Goal: Find specific page/section: Find specific page/section

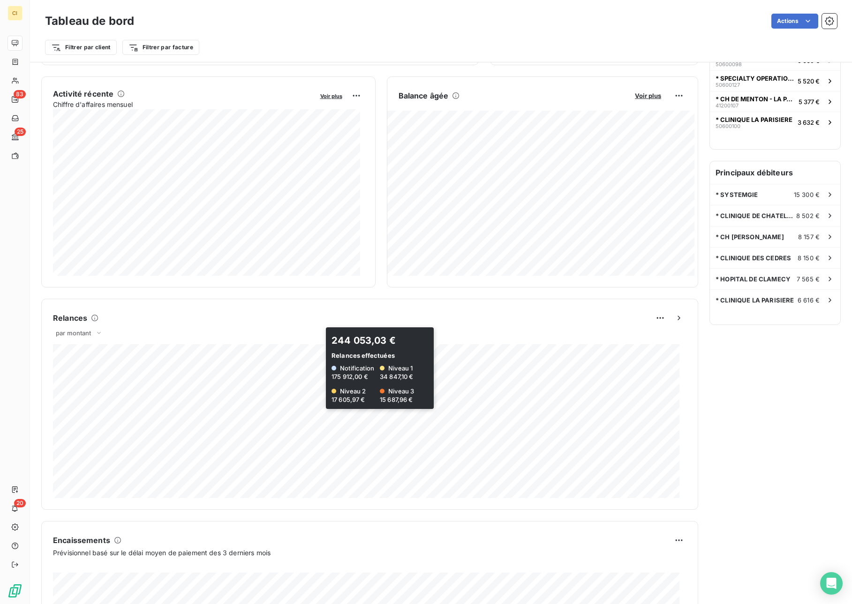
scroll to position [310, 0]
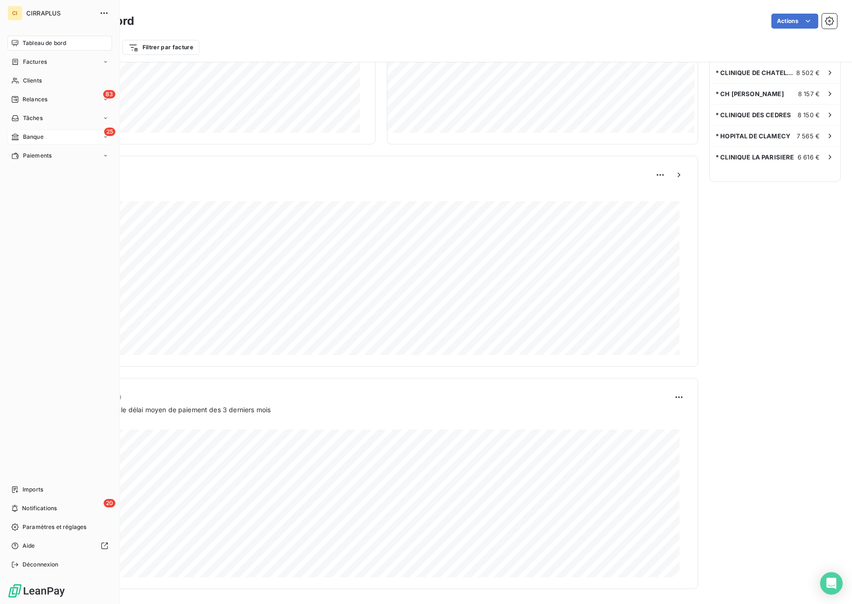
click at [26, 134] on span "Banque" at bounding box center [33, 137] width 21 height 8
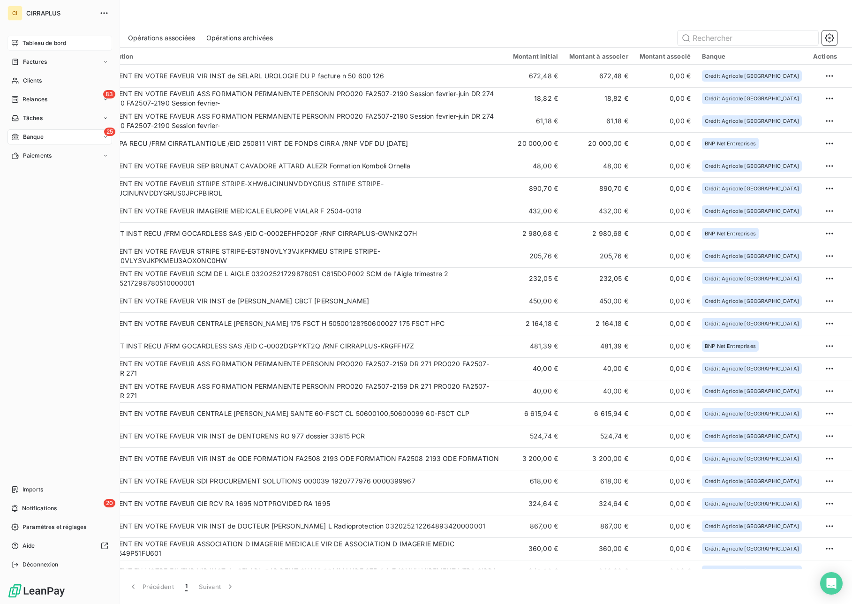
click at [28, 42] on span "Tableau de bord" at bounding box center [44, 43] width 44 height 8
